Goal: Task Accomplishment & Management: Complete application form

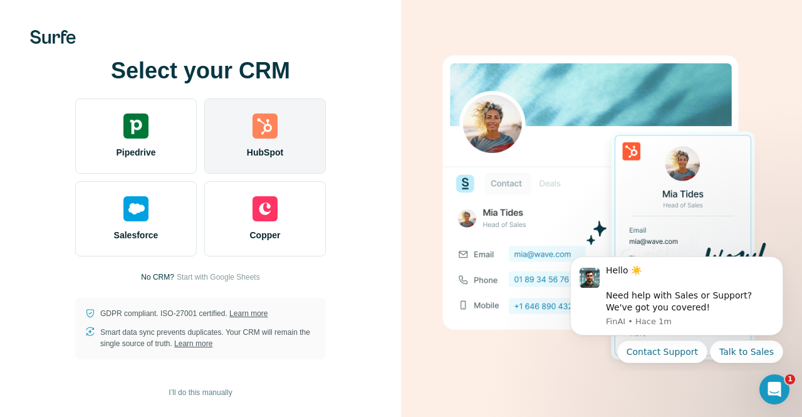
click at [273, 137] on img at bounding box center [264, 125] width 25 height 25
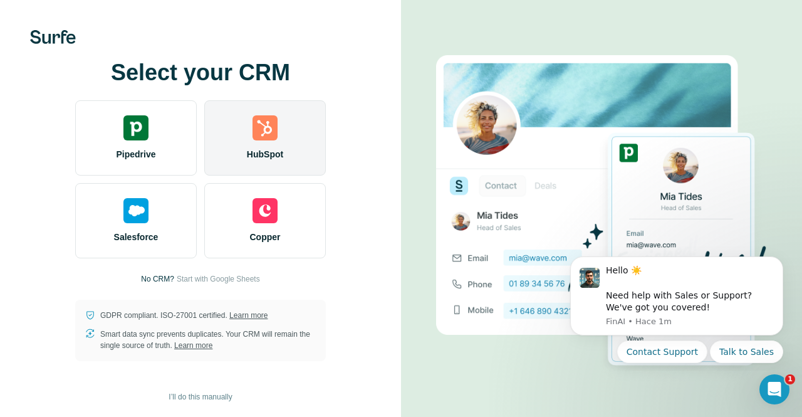
click at [253, 139] on div "HubSpot" at bounding box center [265, 137] width 122 height 75
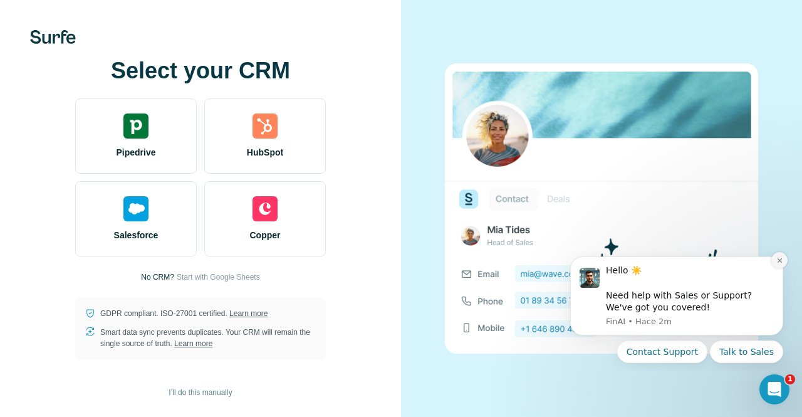
click at [778, 261] on icon "Dismiss notification" at bounding box center [779, 260] width 7 height 7
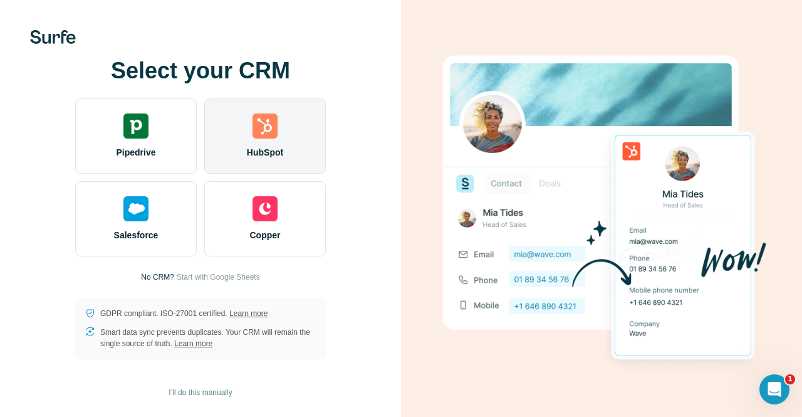
click at [257, 141] on div "HubSpot" at bounding box center [265, 135] width 122 height 75
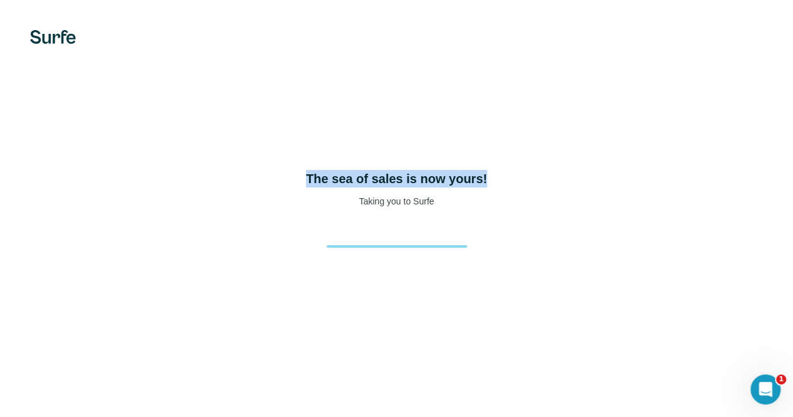
drag, startPoint x: 148, startPoint y: 184, endPoint x: 289, endPoint y: 190, distance: 140.5
click at [289, 190] on div "The sea of sales is now yours! Taking you to Surfe" at bounding box center [396, 189] width 742 height 38
